Goal: Task Accomplishment & Management: Complete application form

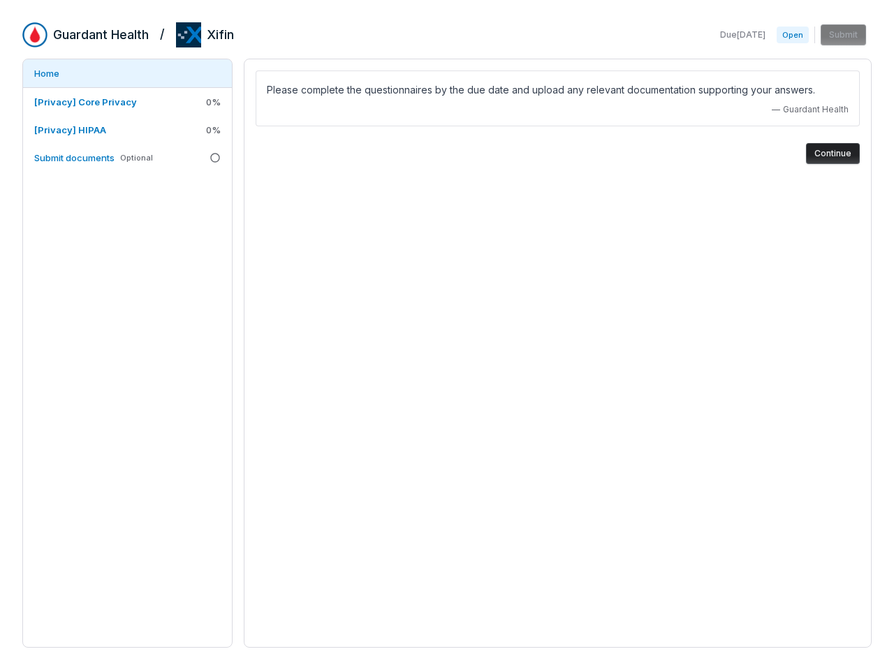
click at [447, 335] on div "Please complete the questionnaires by the due date and upload any relevant docu…" at bounding box center [558, 353] width 628 height 589
click at [213, 102] on span "0 %" at bounding box center [213, 102] width 15 height 13
click at [213, 130] on span "0 %" at bounding box center [213, 130] width 15 height 13
click at [832, 154] on button "Continue" at bounding box center [833, 153] width 54 height 21
